Goal: Find specific page/section

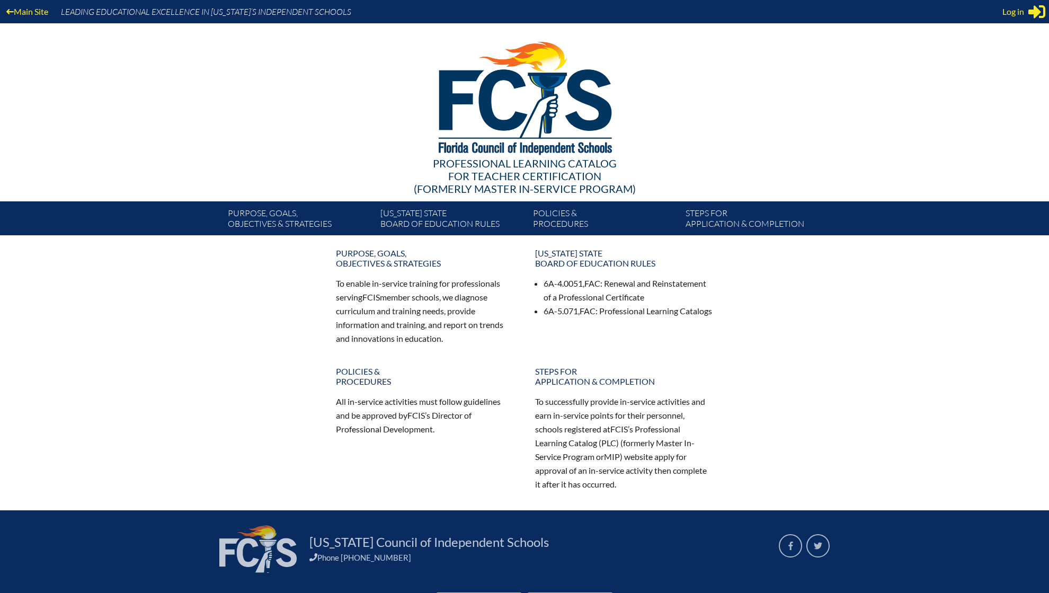
click at [1020, 14] on span "Log in" at bounding box center [1014, 11] width 22 height 13
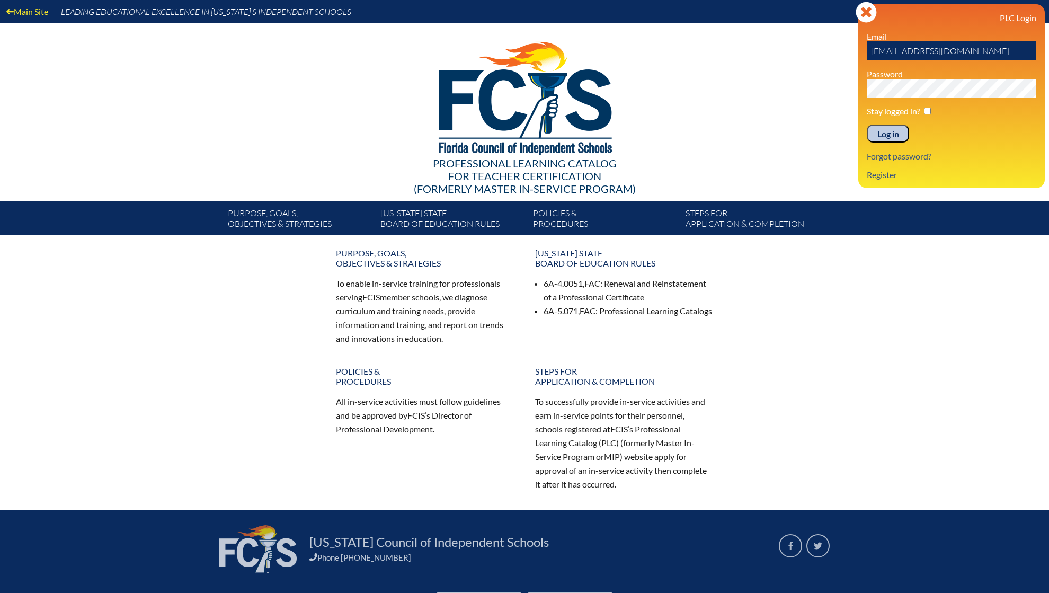
click at [897, 131] on input "Log in" at bounding box center [888, 134] width 42 height 18
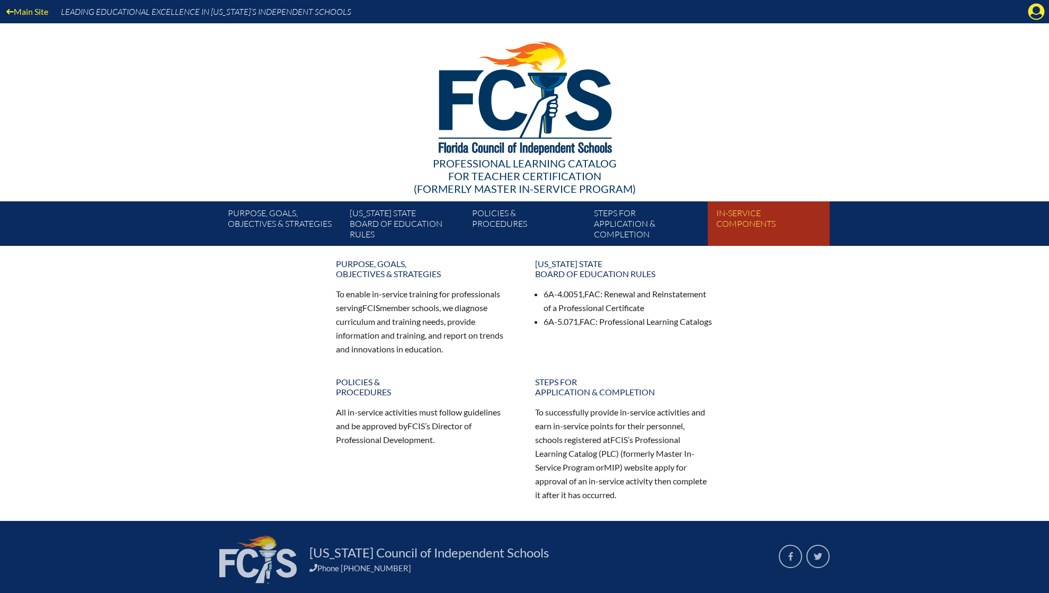
click at [744, 222] on link "In-service components" at bounding box center [773, 226] width 122 height 40
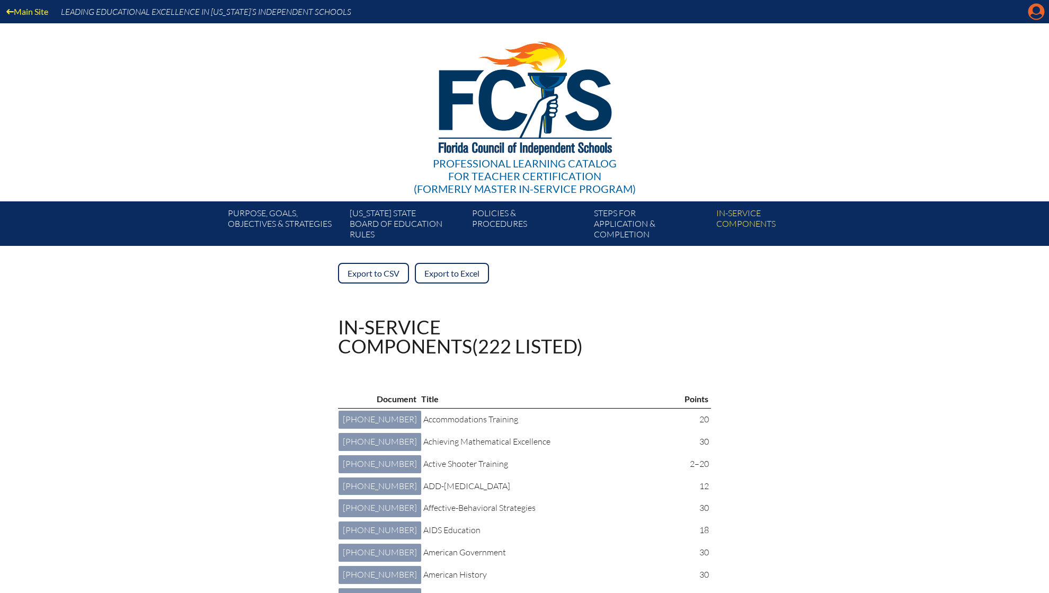
click at [1034, 17] on icon "Manage account" at bounding box center [1036, 11] width 17 height 17
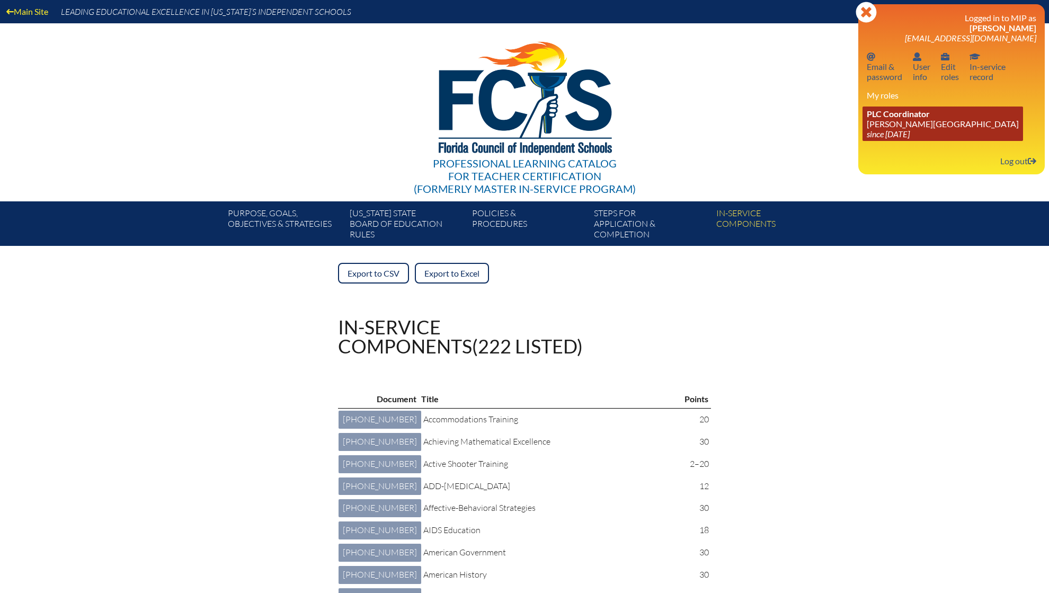
click at [891, 129] on link "PLC Coordinator [PERSON_NAME][GEOGRAPHIC_DATA] since [DATE]" at bounding box center [943, 124] width 161 height 34
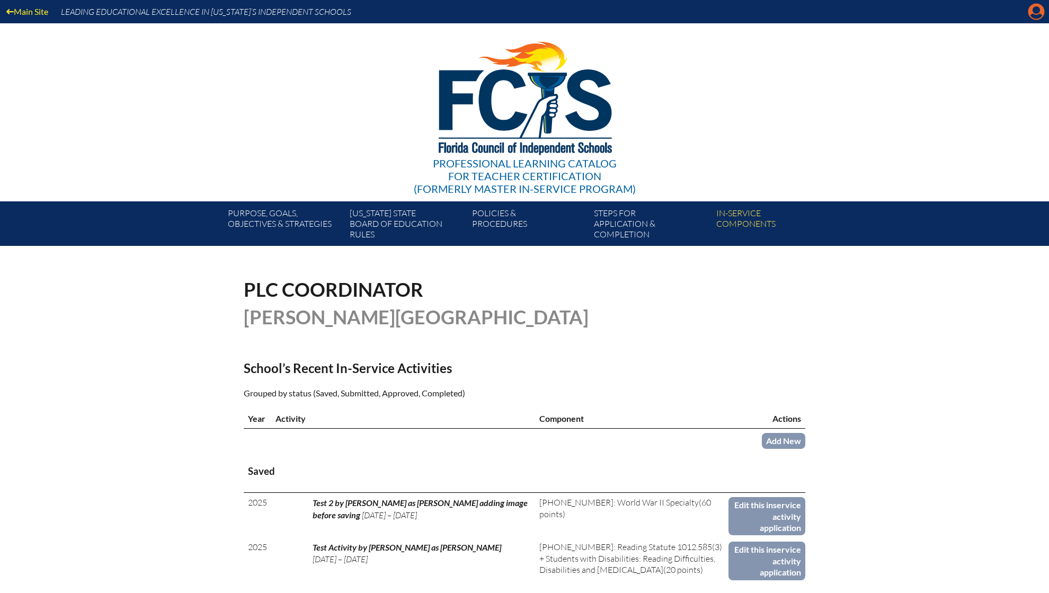
click at [1039, 13] on icon "Manage account" at bounding box center [1036, 11] width 17 height 17
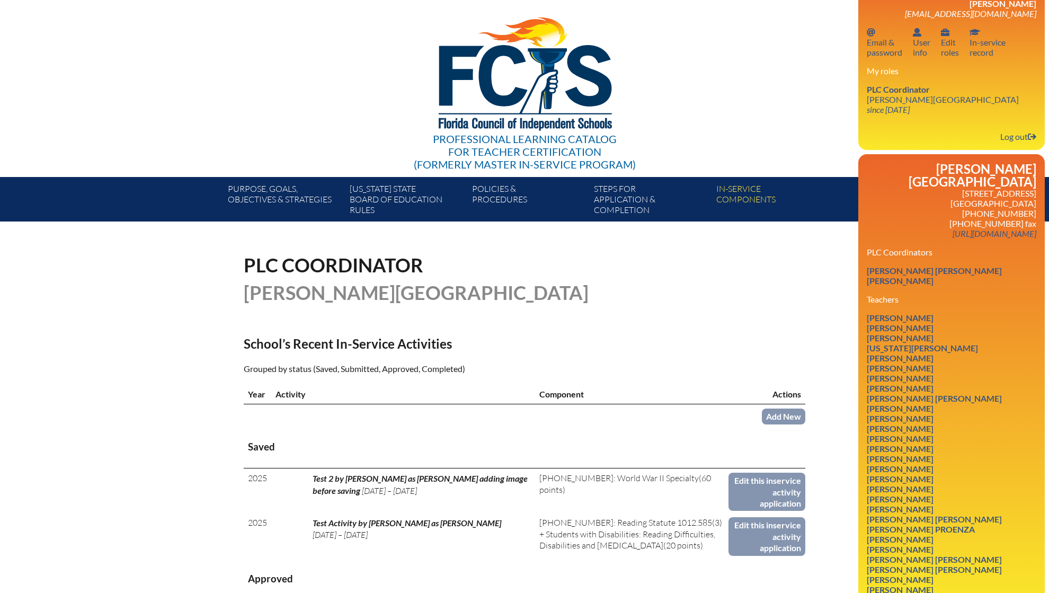
scroll to position [23, 0]
